Goal: Transaction & Acquisition: Purchase product/service

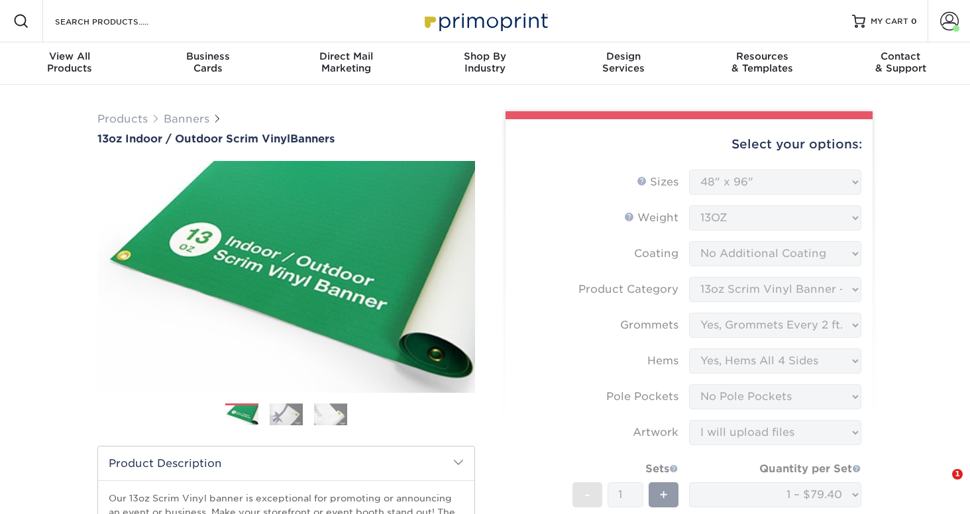
select select "48.00x96.00"
select select "bb192c35-bb20-422d-b6fe-0c7f48e5aa48"
select select "844af484-45a3-48a0-88de-19e51b139d69"
select select "799b34bf-ff99-4291-b254-51157b744628"
select select "462c5fe9-21e9-49a0-afb4-1c6e8664fe13"
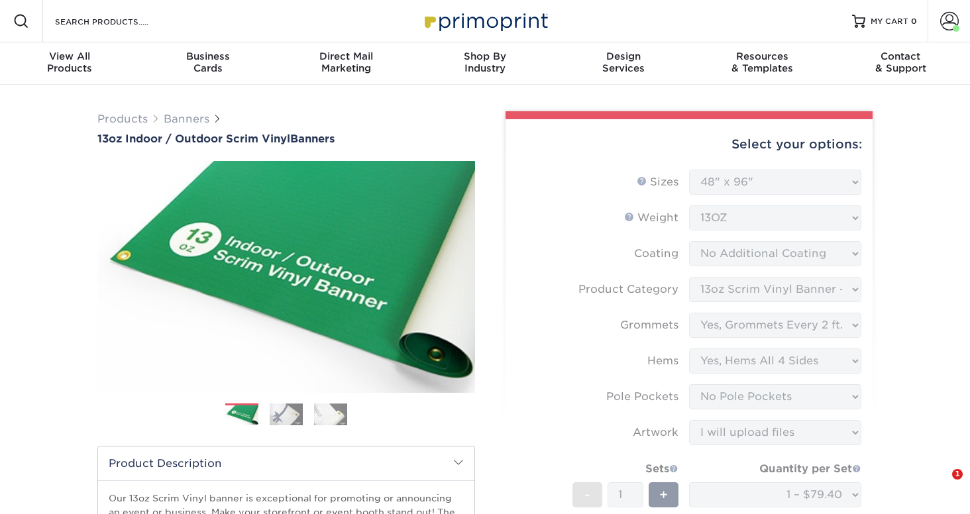
select select "upload"
select select "05365baf-160f-450b-940a-30c77613933f"
select select "274352"
select select "G4MFLATRATE"
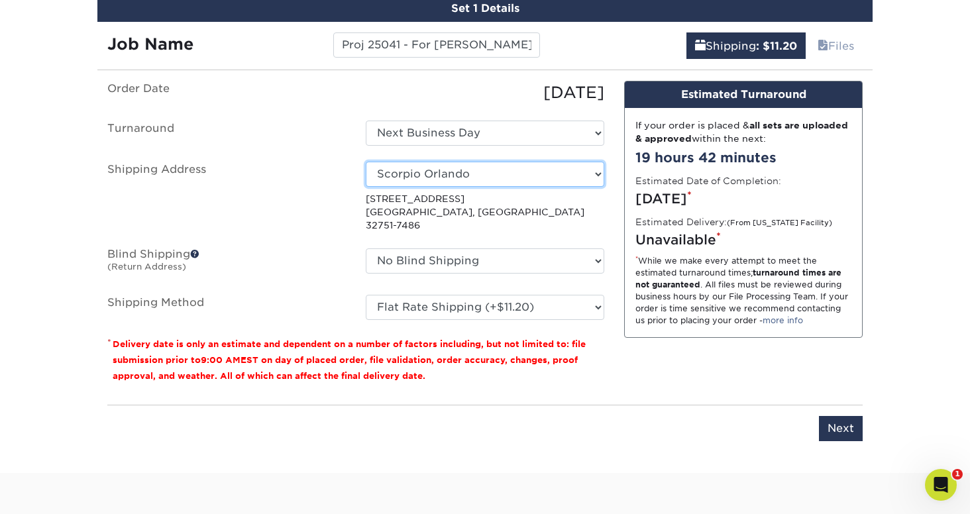
click at [519, 181] on select "Select One Brooksville Project Elese Tomlin Center ROB - JAX Scorpio Gainesvill…" at bounding box center [485, 174] width 238 height 25
select select "newaddress"
click at [366, 162] on select "Select One Brooksville Project Elese Tomlin Center ROB - JAX Scorpio Gainesvill…" at bounding box center [485, 174] width 238 height 25
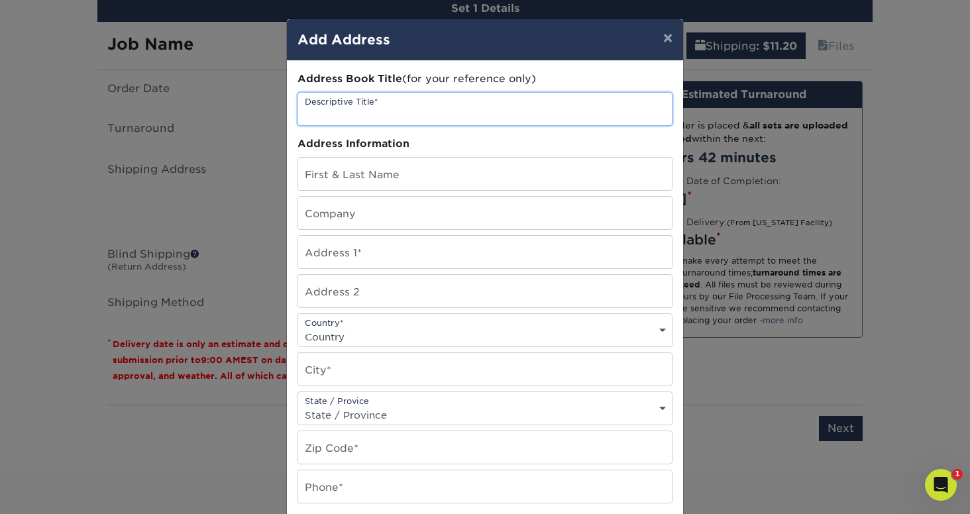
click at [401, 119] on input "text" at bounding box center [485, 109] width 374 height 32
drag, startPoint x: 345, startPoint y: 115, endPoint x: 423, endPoint y: 114, distance: 77.5
click at [423, 114] on input "Scorpio Orlando" at bounding box center [485, 109] width 374 height 32
type input "Scorpio"
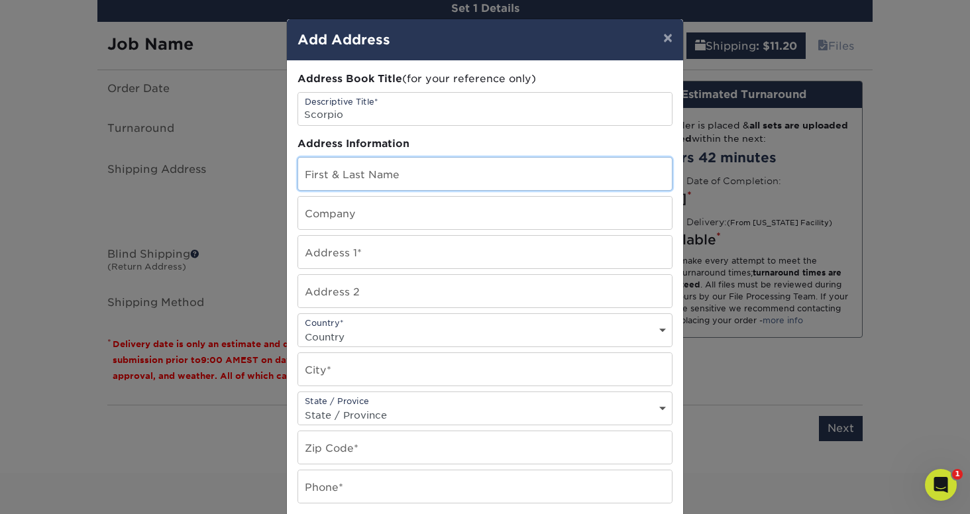
click at [332, 160] on input "text" at bounding box center [485, 174] width 374 height 32
type input "[PERSON_NAME]"
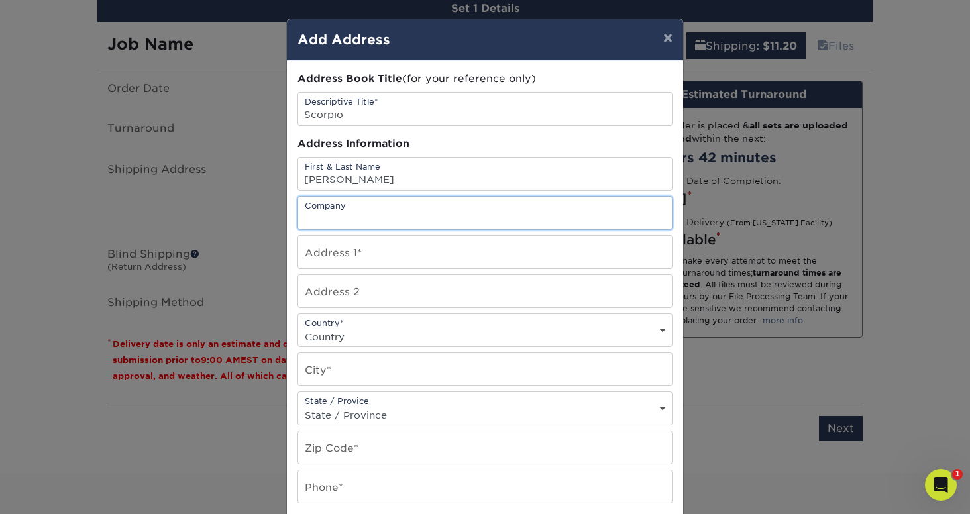
click at [328, 212] on input "text" at bounding box center [485, 213] width 374 height 32
type input "Scorpio"
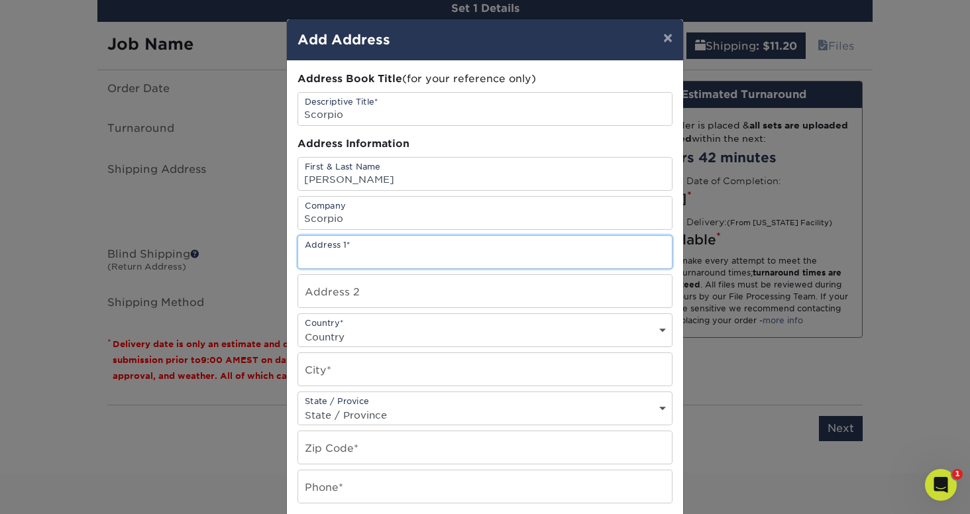
click at [325, 251] on input "text" at bounding box center [485, 252] width 374 height 32
paste input "1565 Ken Bragg Wy, Tavares, FL 32778"
drag, startPoint x: 402, startPoint y: 260, endPoint x: 518, endPoint y: 255, distance: 116.0
click at [518, 255] on input "1565 Ken Bragg Wy, Tavares, FL 32778" at bounding box center [485, 252] width 374 height 32
type input "1565 Ken Bragg Wy, Tavares, FL 32778"
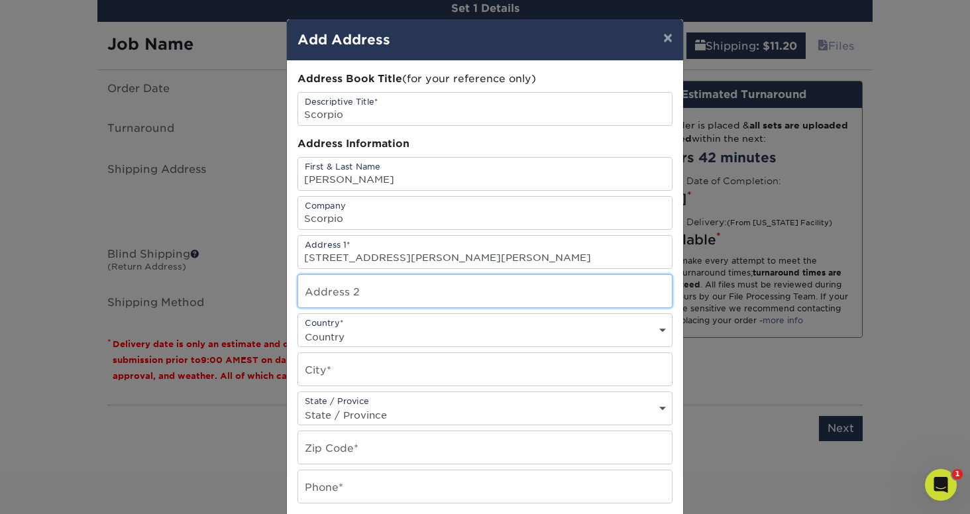
click at [482, 305] on input "text" at bounding box center [485, 291] width 374 height 32
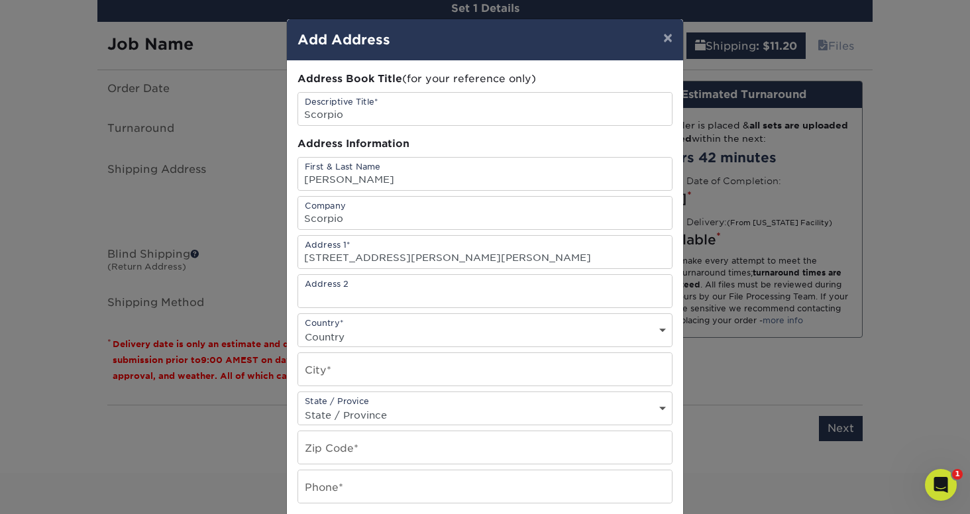
click at [534, 333] on select "Country United States Canada ----------------------------- Afghanistan Albania …" at bounding box center [485, 336] width 374 height 19
select select "US"
click at [298, 327] on select "Country United States Canada ----------------------------- Afghanistan Albania …" at bounding box center [485, 336] width 374 height 19
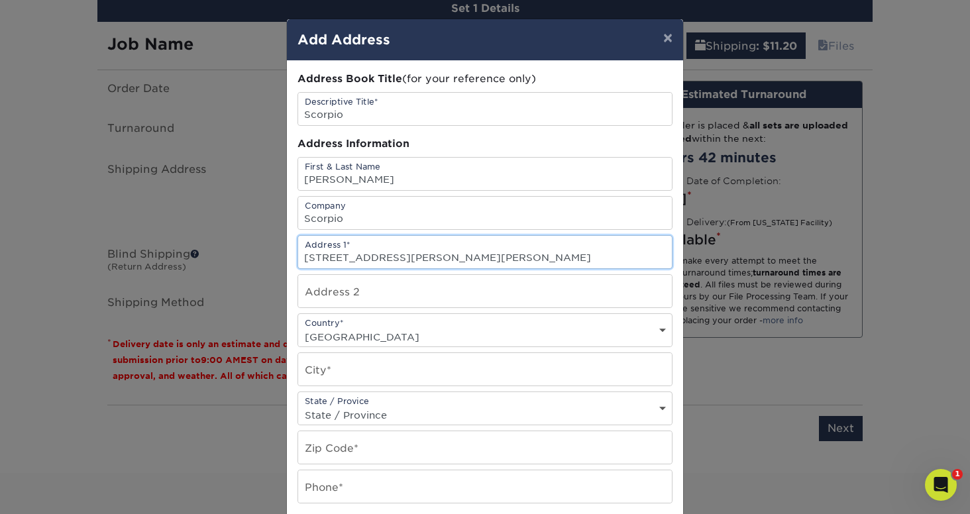
click at [426, 258] on input "1565 Ken Bragg Wy, Tavares, FL 32778" at bounding box center [485, 252] width 374 height 32
type input "1565 Ken Bragg Wy,, FL 32778"
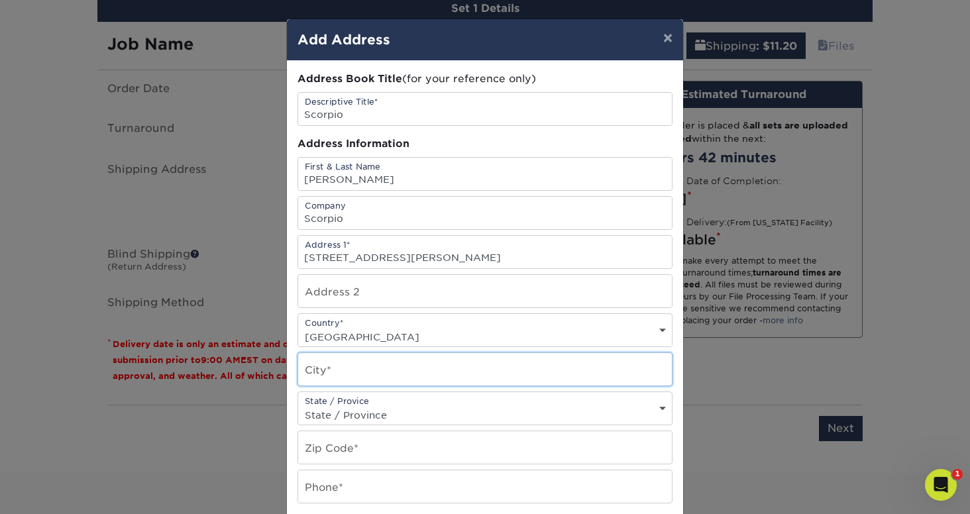
click at [372, 372] on input "text" at bounding box center [485, 369] width 374 height 32
paste input "Tavares"
type input "Tavares"
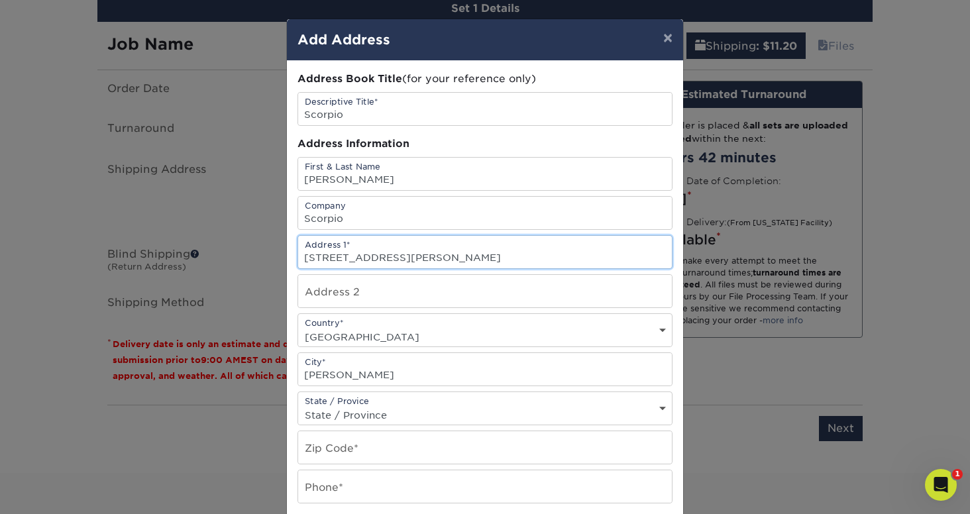
click at [411, 254] on input "1565 Ken Bragg Wy,, FL 32778" at bounding box center [485, 252] width 374 height 32
click at [409, 254] on input "1565 Ken Bragg Wy,, FL 32778" at bounding box center [485, 252] width 374 height 32
click at [429, 254] on input "1565 Ken Bragg Wy,, FL 32778" at bounding box center [485, 252] width 374 height 32
type input "1565 Ken Bragg Wy"
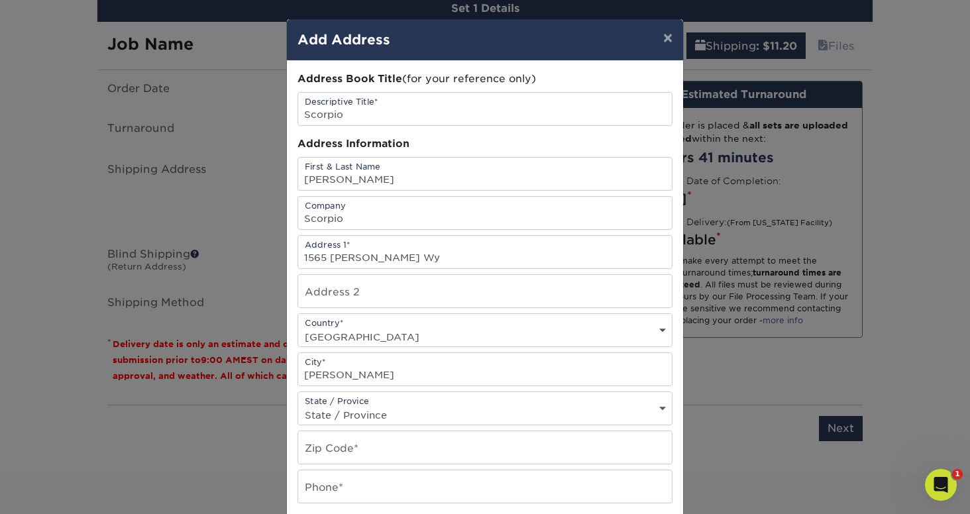
click at [374, 412] on select "State / Province Alabama Alaska Arizona Arkansas California Colorado Connecticu…" at bounding box center [485, 414] width 374 height 19
select select "FL"
click at [298, 405] on select "State / Province Alabama Alaska Arizona Arkansas California Colorado Connecticu…" at bounding box center [485, 414] width 374 height 19
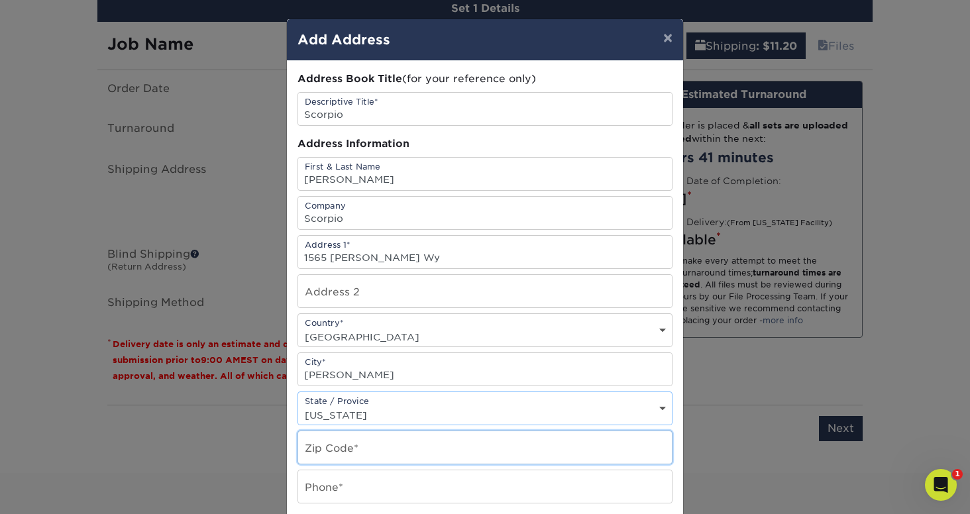
click at [364, 450] on input "text" at bounding box center [485, 447] width 374 height 32
paste input "32778"
type input "32778"
click at [367, 489] on input "text" at bounding box center [485, 486] width 374 height 32
paste input "3522152230"
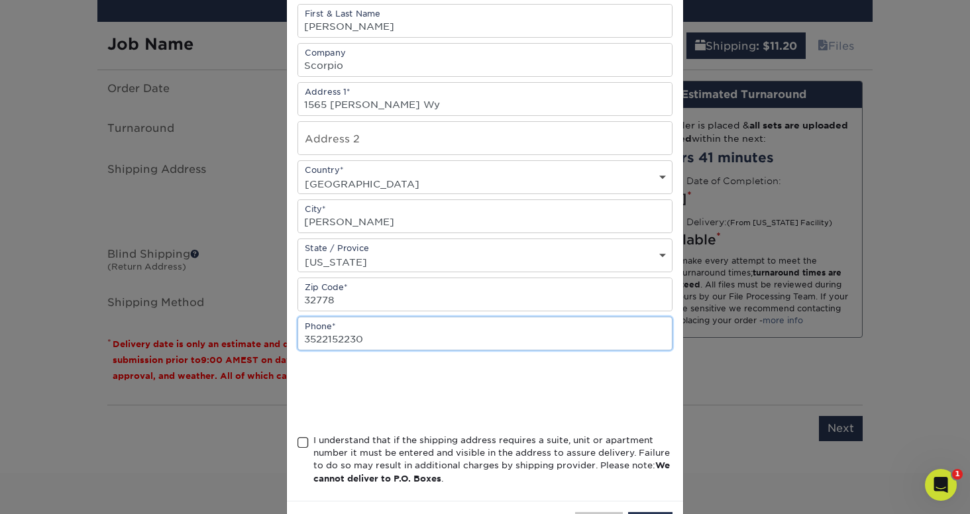
scroll to position [206, 0]
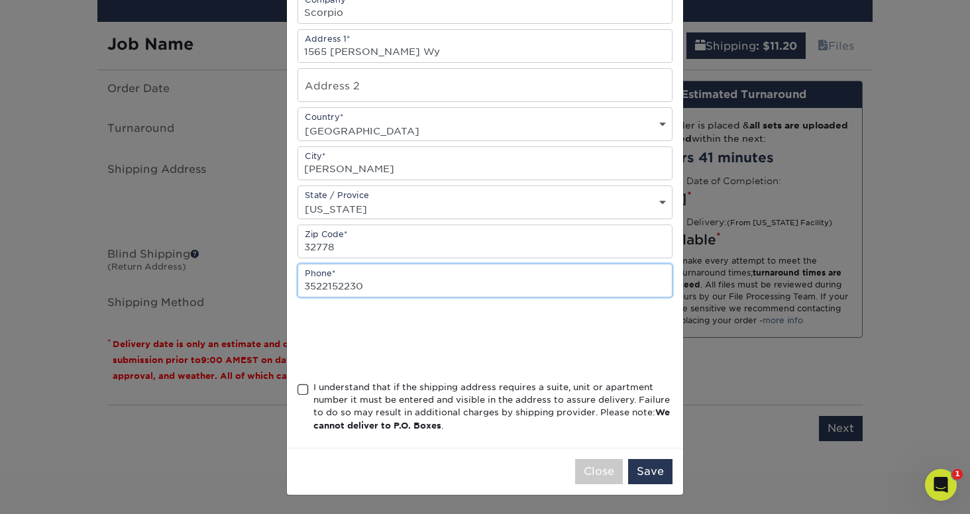
type input "3522152230"
click at [317, 387] on div "I understand that if the shipping address requires a suite, unit or apartment n…" at bounding box center [492, 407] width 359 height 52
click at [0, 0] on input "I understand that if the shipping address requires a suite, unit or apartment n…" at bounding box center [0, 0] width 0 height 0
click at [650, 476] on button "Save" at bounding box center [650, 471] width 44 height 25
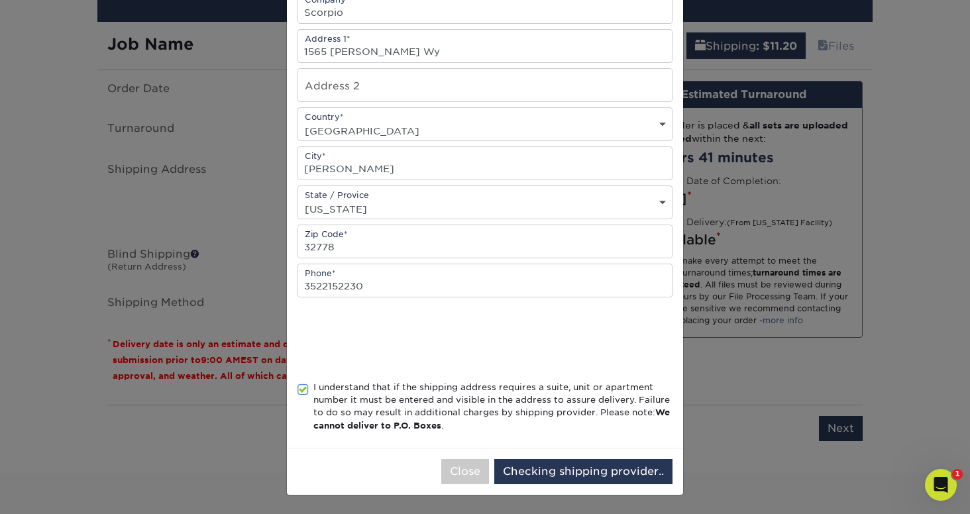
scroll to position [0, 0]
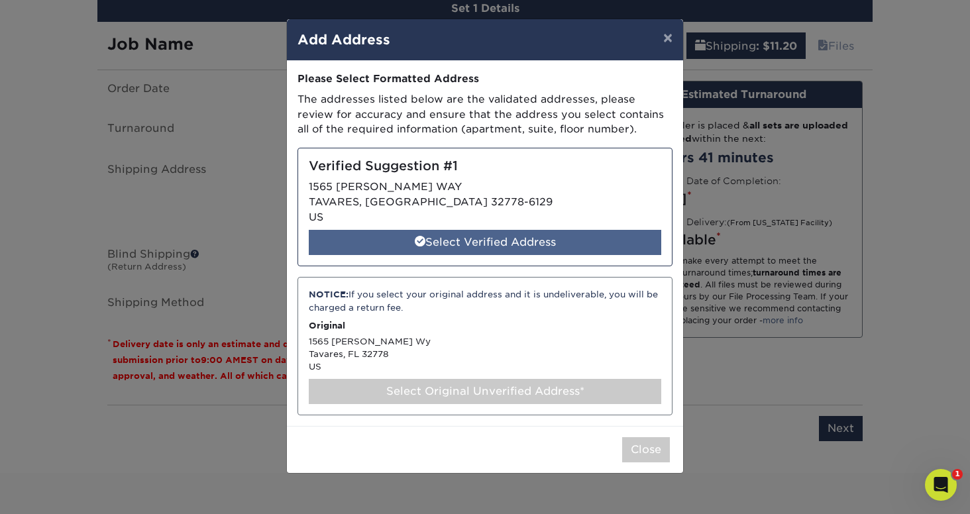
click at [543, 234] on div "Select Verified Address" at bounding box center [485, 242] width 352 height 25
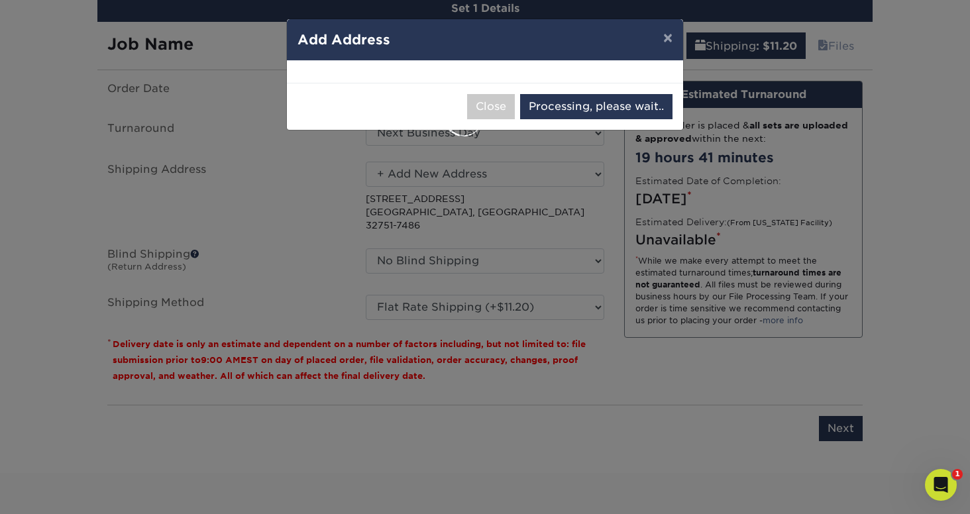
select select "286835"
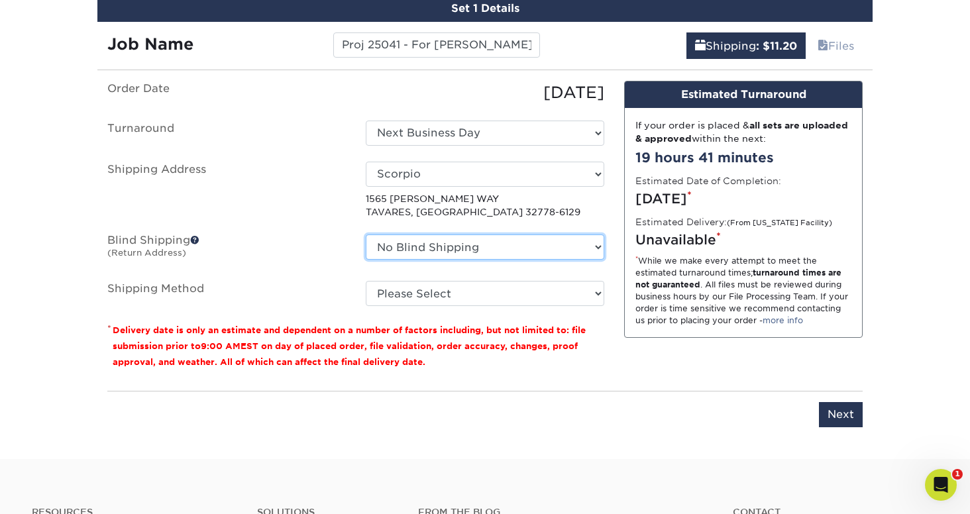
click at [515, 245] on select "No Blind Shipping Brooksville Project Elese Tomlin Center ROB - JAX Scorpio Gai…" at bounding box center [485, 246] width 238 height 25
select select "274352"
click at [366, 234] on select "No Blind Shipping Brooksville Project Elese Tomlin Center ROB - JAX Scorpio Gai…" at bounding box center [485, 246] width 238 height 25
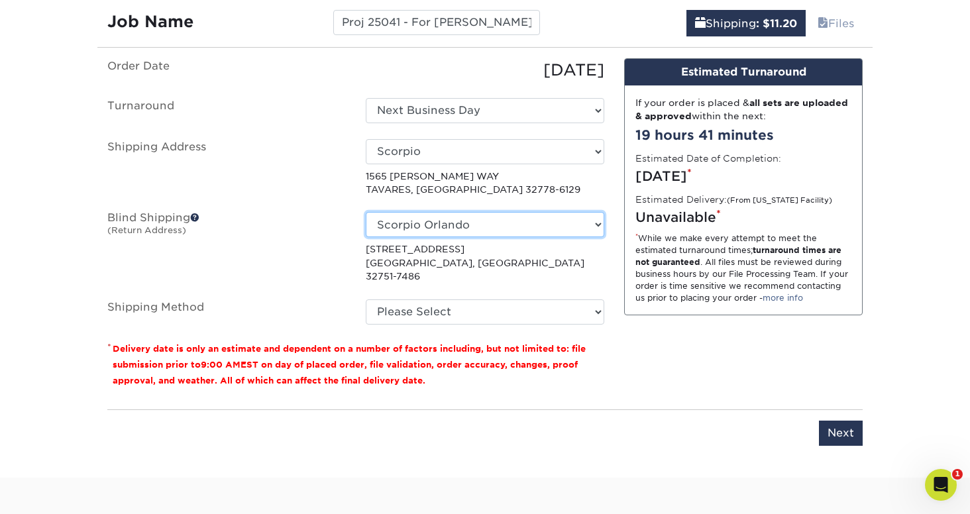
scroll to position [829, 0]
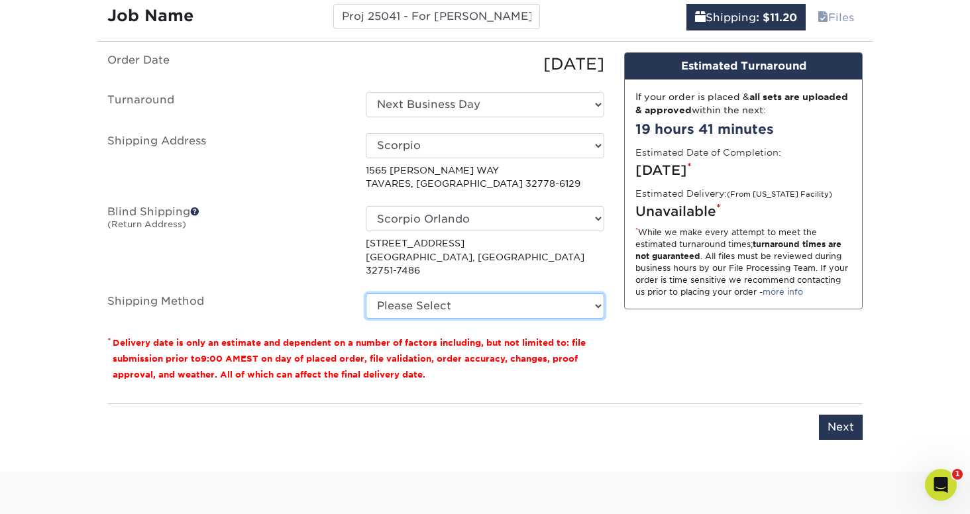
click at [517, 301] on select "Please Select Flat Rate Shipping (+$11.20) Ground Shipping (+$19.08) 3 Day Ship…" at bounding box center [485, 305] width 238 height 25
select select "G4MFLATRATE"
click at [366, 293] on select "Please Select Flat Rate Shipping (+$11.20) Ground Shipping (+$19.08) 3 Day Ship…" at bounding box center [485, 305] width 238 height 25
click at [829, 416] on input "Next" at bounding box center [841, 427] width 44 height 25
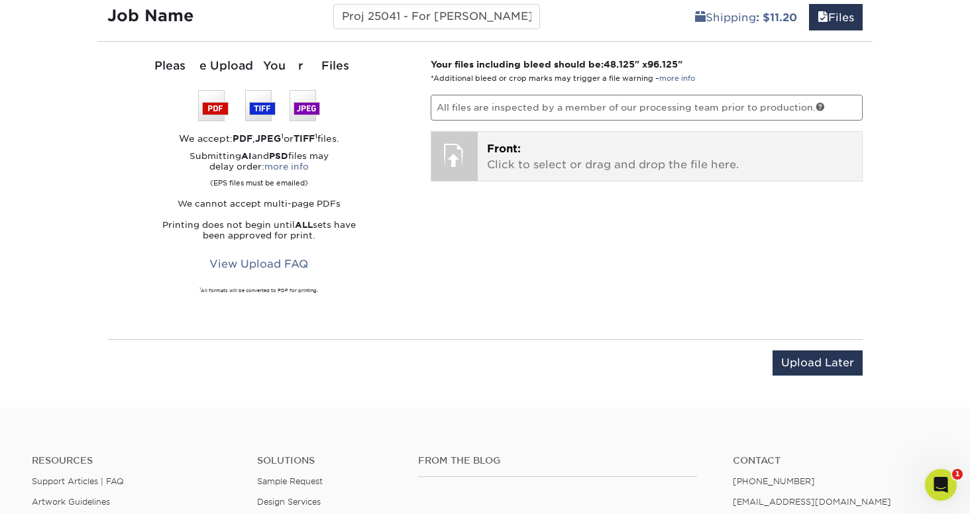
click at [731, 141] on p "Front: Click to select or drag and drop the file here." at bounding box center [670, 157] width 366 height 32
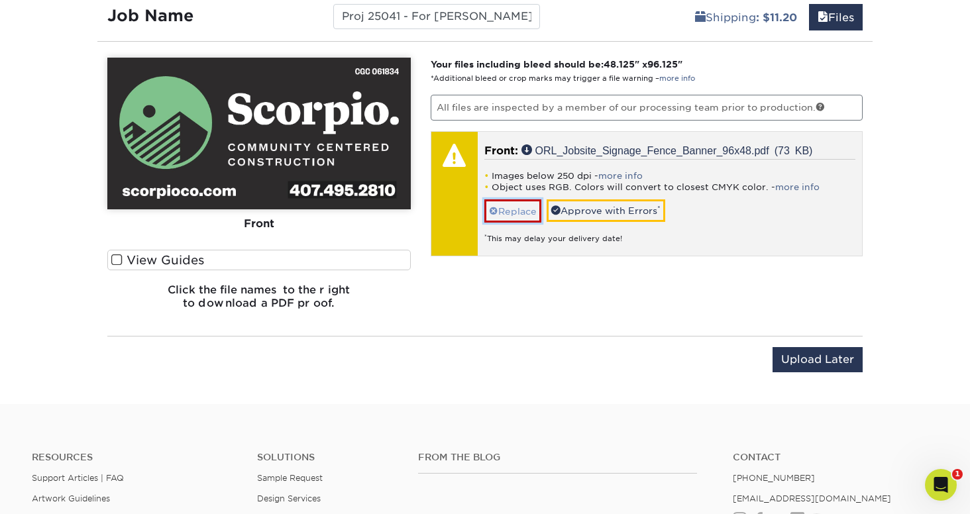
click at [515, 208] on link "Replace" at bounding box center [512, 210] width 57 height 23
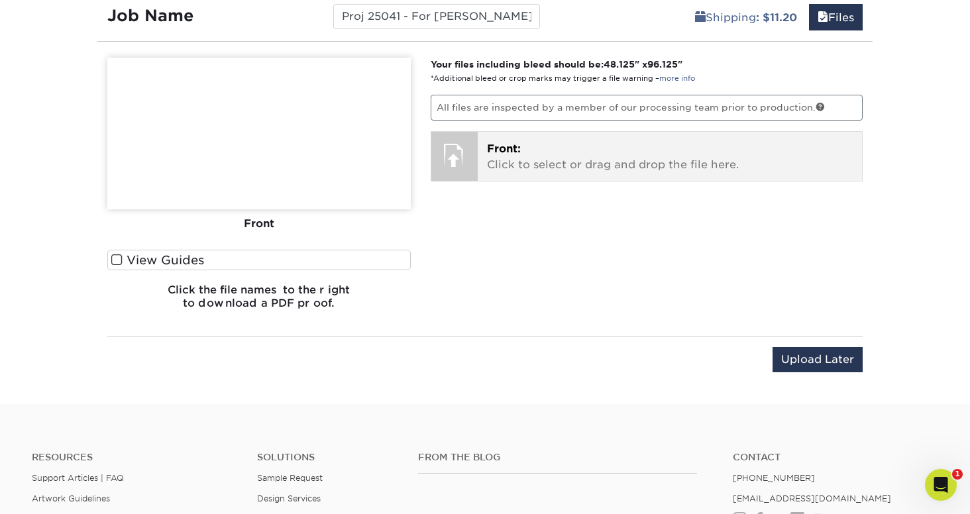
click at [553, 157] on p "Front: Click to select or drag and drop the file here." at bounding box center [670, 157] width 366 height 32
click at [749, 176] on div "Front: Click to select or drag and drop the file here. Choose file ORL_Jobsite_…" at bounding box center [670, 156] width 385 height 49
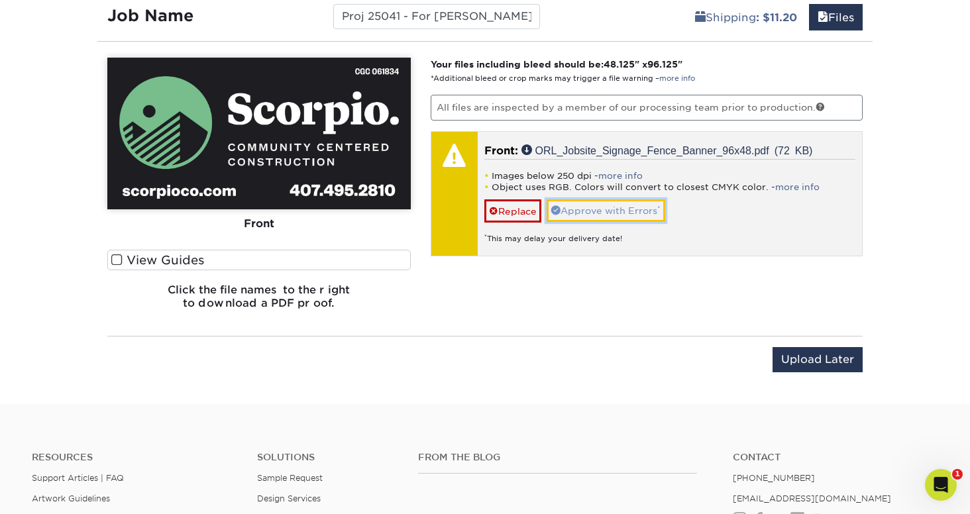
click at [626, 208] on link "Approve with Errors *" at bounding box center [605, 210] width 119 height 23
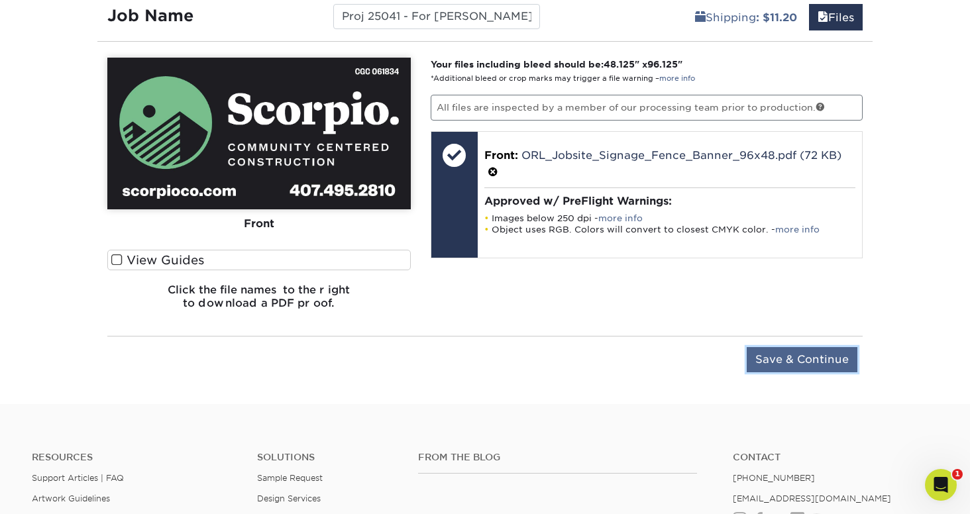
click at [796, 358] on input "Save & Continue" at bounding box center [801, 359] width 111 height 25
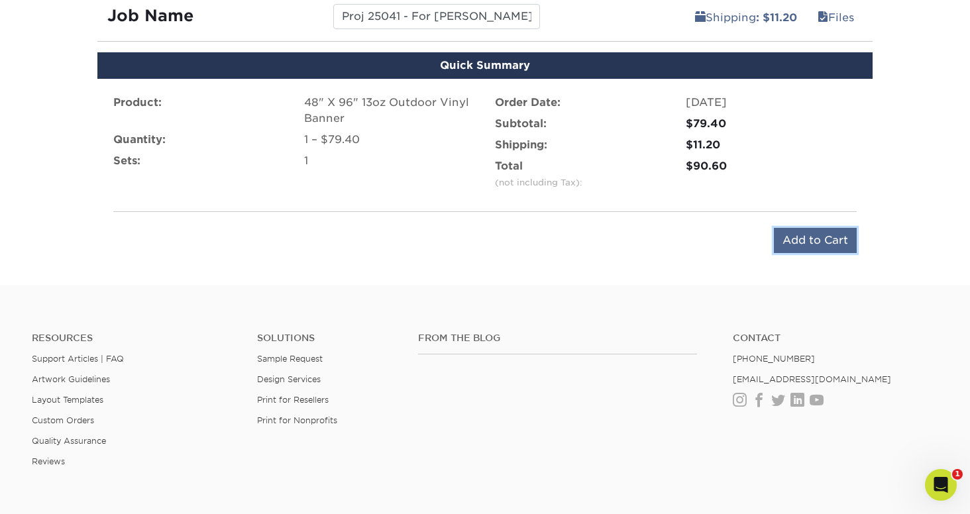
click at [812, 250] on input "Add to Cart" at bounding box center [815, 240] width 83 height 25
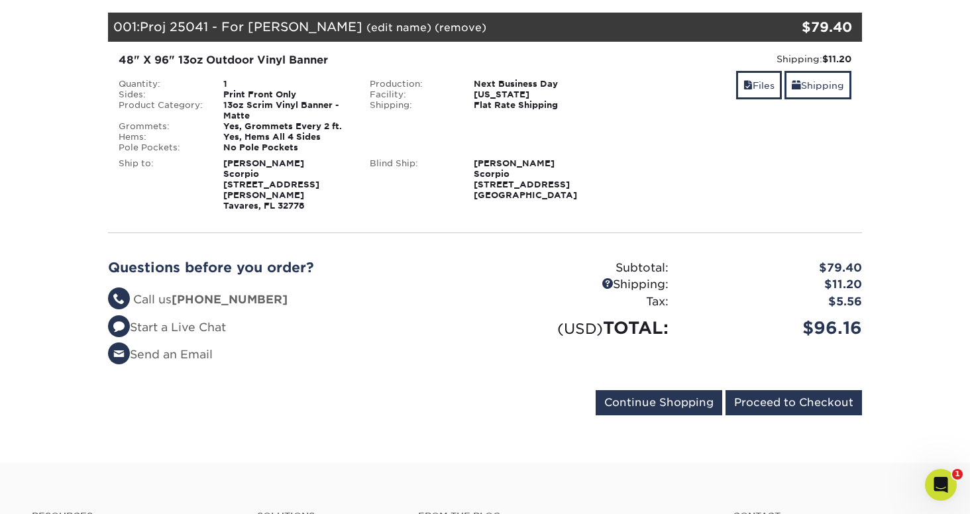
scroll to position [185, 0]
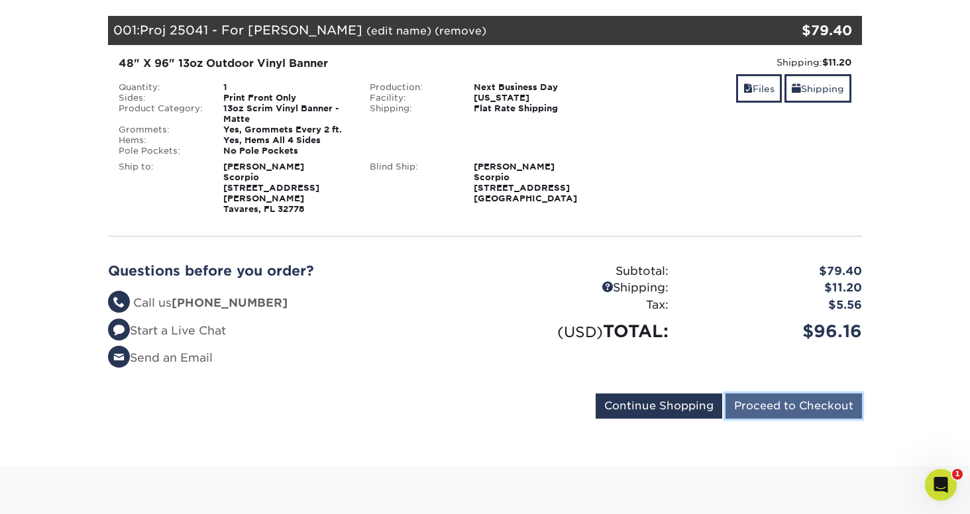
click at [807, 393] on input "Proceed to Checkout" at bounding box center [793, 405] width 136 height 25
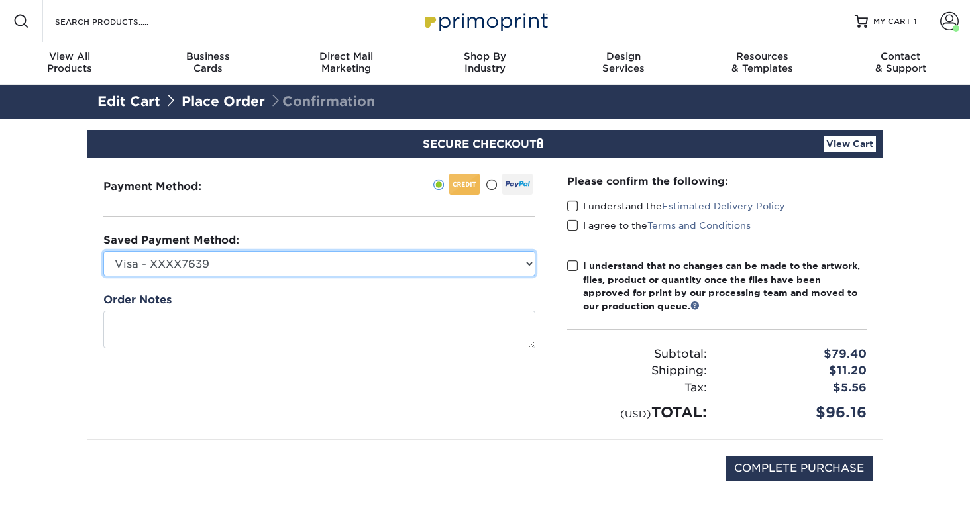
click at [460, 264] on select "Visa - XXXX7639 New Credit Card" at bounding box center [319, 263] width 432 height 25
click at [248, 260] on select "Visa - XXXX7639 New Credit Card" at bounding box center [319, 263] width 432 height 25
select select
click at [103, 251] on select "Visa - XXXX7639 New Credit Card" at bounding box center [319, 263] width 432 height 25
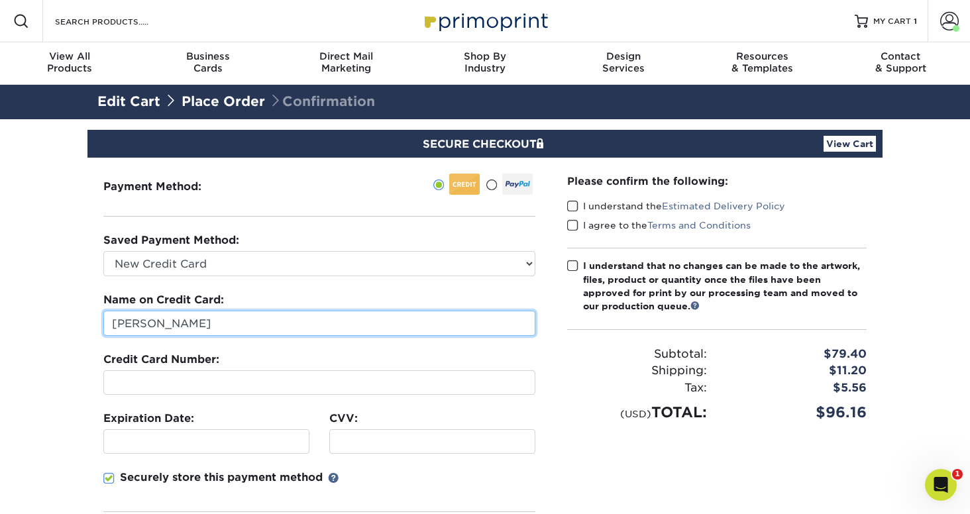
click at [218, 311] on input "Matt Benson" at bounding box center [319, 323] width 432 height 25
type input "CARMINA SORIANO"
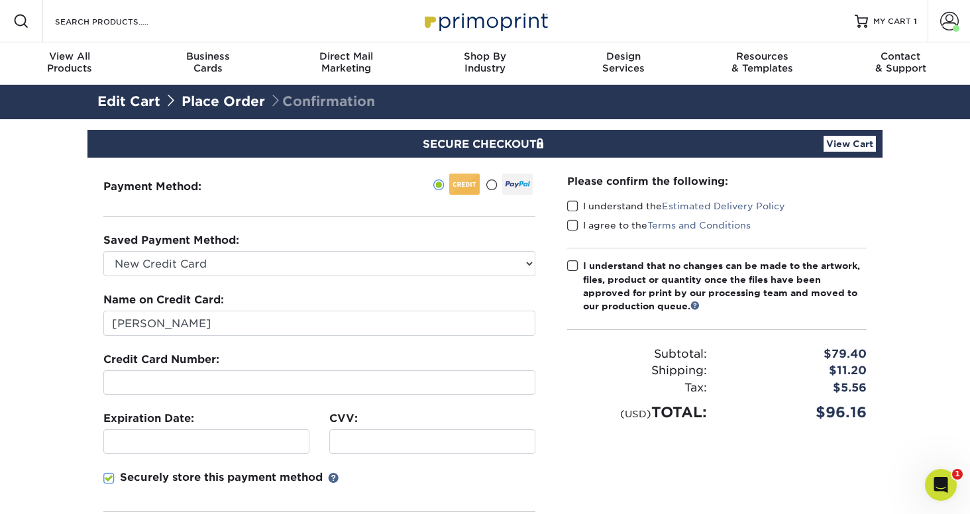
click at [128, 371] on div at bounding box center [319, 382] width 432 height 25
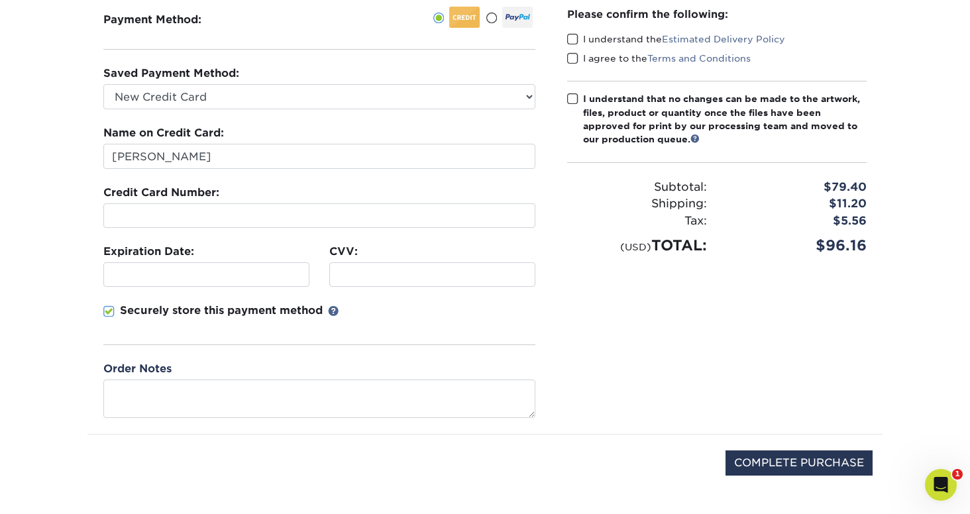
scroll to position [168, 0]
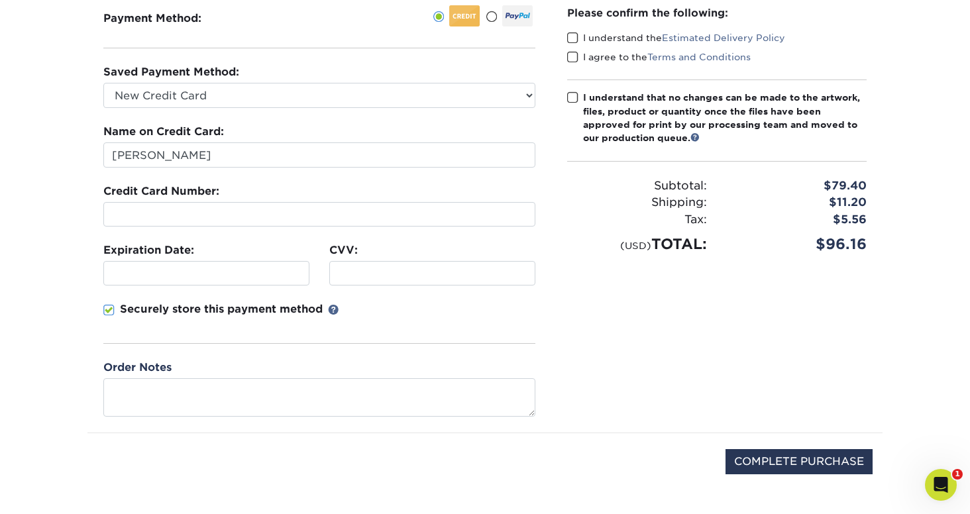
click at [310, 361] on div "Order Notes" at bounding box center [319, 388] width 432 height 56
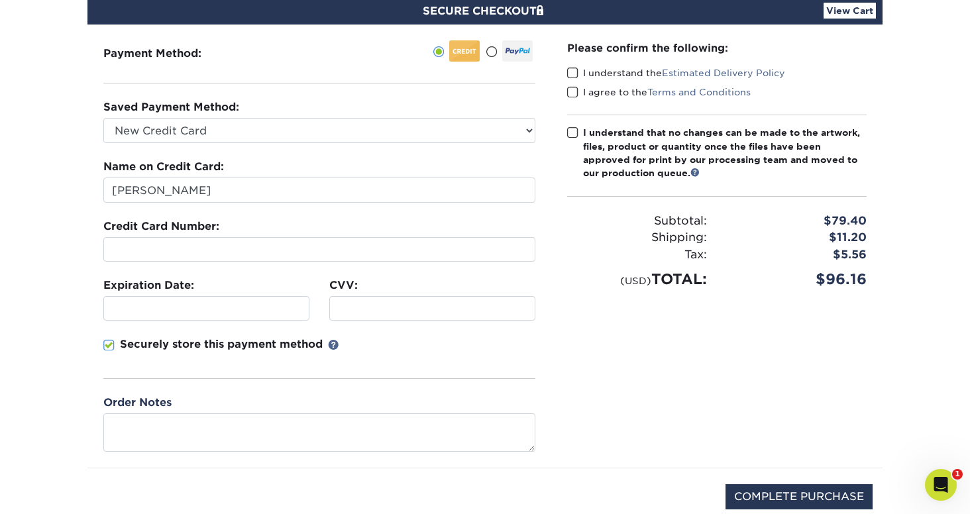
scroll to position [130, 0]
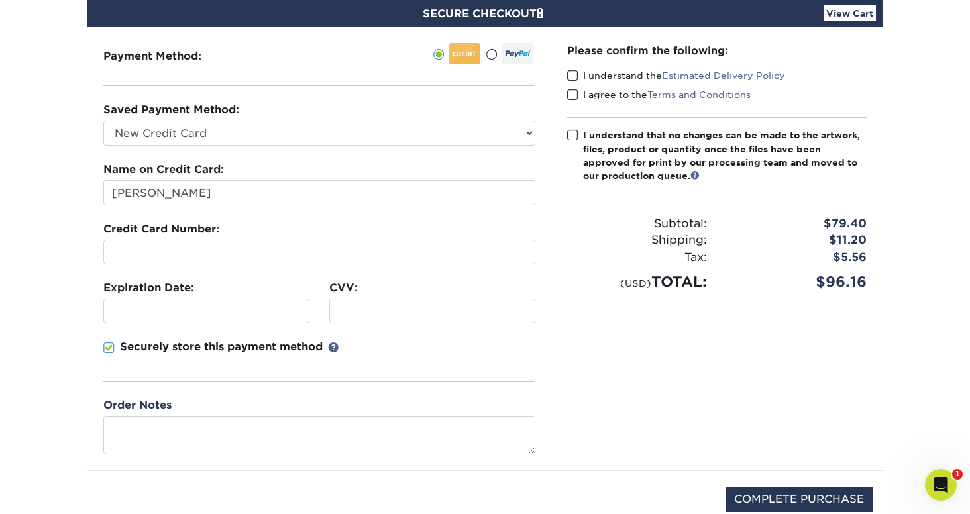
click at [581, 72] on label "I understand the Estimated Delivery Policy" at bounding box center [676, 75] width 218 height 13
click at [0, 0] on input "I understand the Estimated Delivery Policy" at bounding box center [0, 0] width 0 height 0
click at [579, 98] on label "I agree to the Terms and Conditions" at bounding box center [658, 94] width 183 height 13
click at [0, 0] on input "I agree to the Terms and Conditions" at bounding box center [0, 0] width 0 height 0
click at [570, 132] on span at bounding box center [572, 135] width 11 height 13
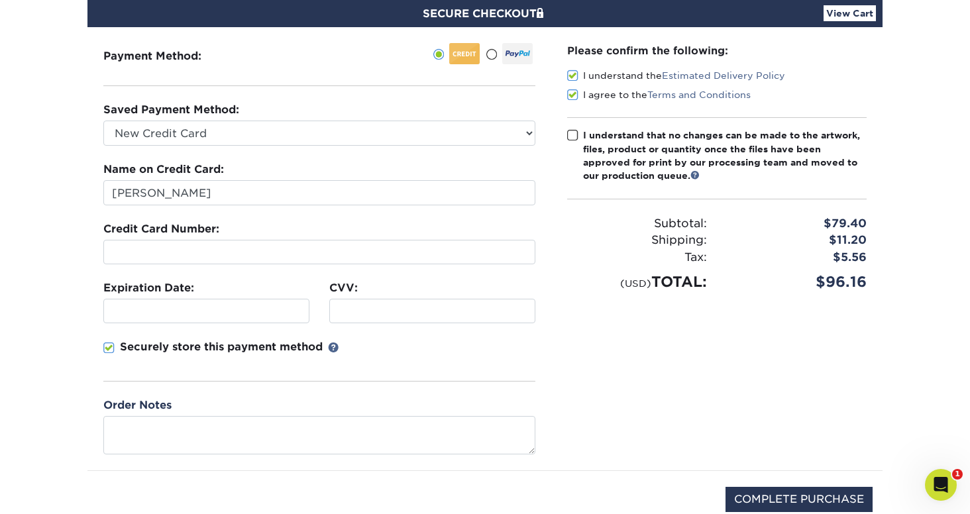
click at [0, 0] on input "I understand that no changes can be made to the artwork, files, product or quan…" at bounding box center [0, 0] width 0 height 0
click at [770, 496] on input "COMPLETE PURCHASE" at bounding box center [798, 499] width 147 height 25
type input "PROCESSING, PLEASE WAIT..."
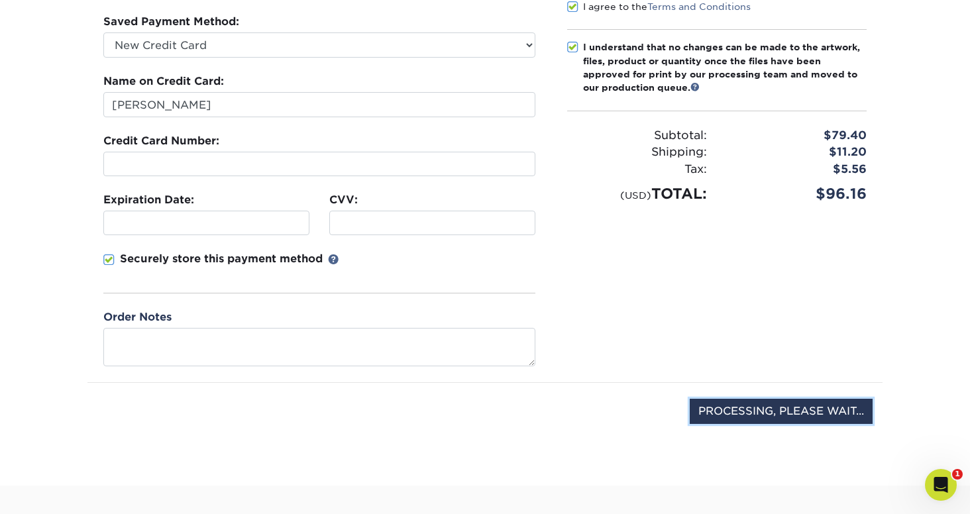
scroll to position [218, 0]
